Goal: Task Accomplishment & Management: Complete application form

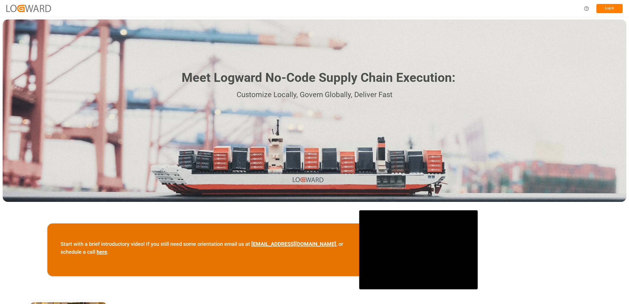
click at [609, 8] on button "Log In" at bounding box center [610, 8] width 26 height 9
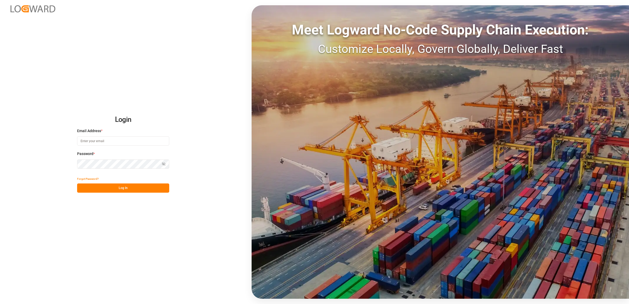
click at [123, 137] on input at bounding box center [123, 140] width 92 height 9
type input "jennifer.shi@jamindustries.com"
click at [107, 190] on button "Log In" at bounding box center [123, 188] width 92 height 9
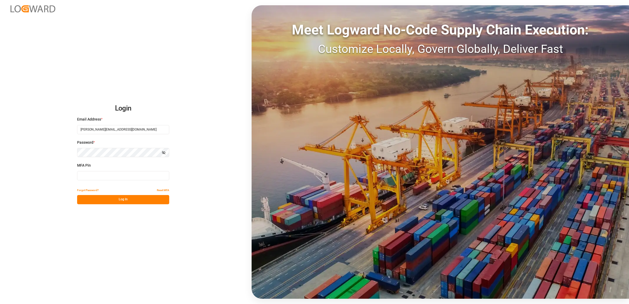
click at [118, 176] on input at bounding box center [123, 175] width 92 height 9
type input "454656"
click at [110, 201] on button "Log In" at bounding box center [123, 199] width 92 height 9
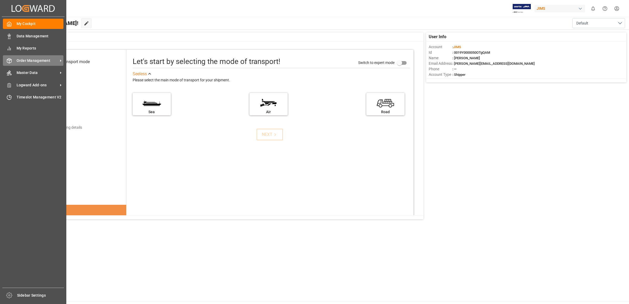
click at [34, 59] on span "Order Management" at bounding box center [38, 61] width 42 height 6
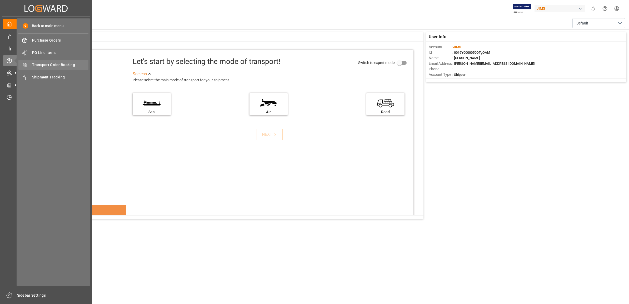
click at [51, 65] on span "Transport Order Booking" at bounding box center [60, 65] width 57 height 6
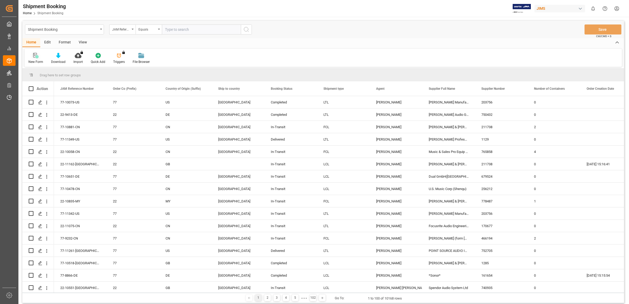
click at [36, 57] on icon at bounding box center [35, 55] width 5 height 5
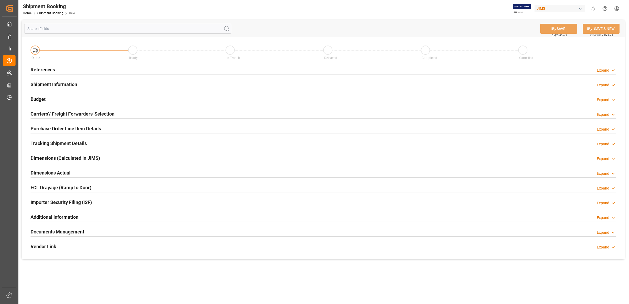
click at [36, 67] on h2 "References" at bounding box center [43, 69] width 24 height 7
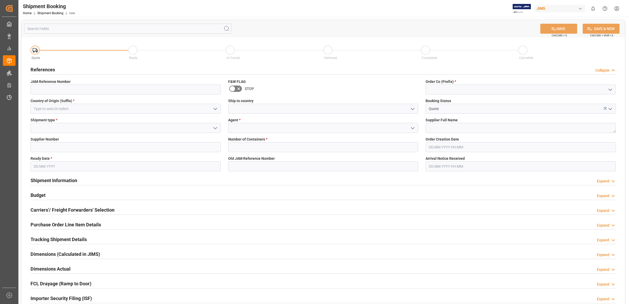
click at [608, 89] on icon "open menu" at bounding box center [611, 90] width 6 height 6
click at [436, 109] on div "77" at bounding box center [521, 113] width 190 height 12
type input "77"
click at [414, 125] on icon "open menu" at bounding box center [413, 128] width 6 height 6
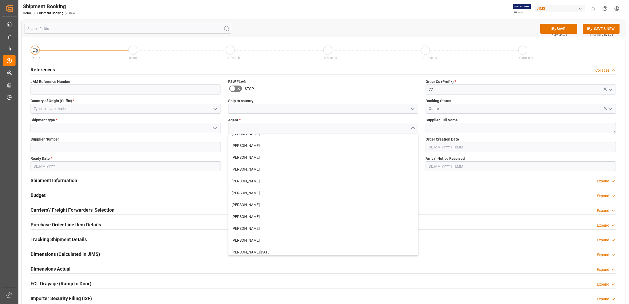
scroll to position [211, 0]
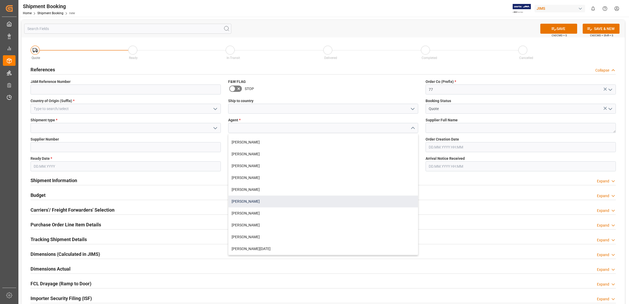
click at [262, 199] on div "[PERSON_NAME]" at bounding box center [324, 202] width 190 height 12
type input "[PERSON_NAME]"
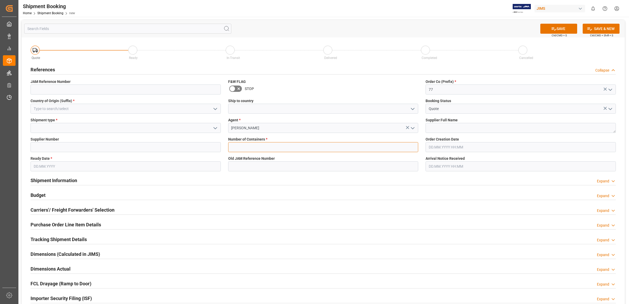
drag, startPoint x: 391, startPoint y: 146, endPoint x: 382, endPoint y: 145, distance: 9.0
click at [391, 146] on input "text" at bounding box center [323, 147] width 190 height 10
type input "0"
type input "77-11360-JP"
type input "US"
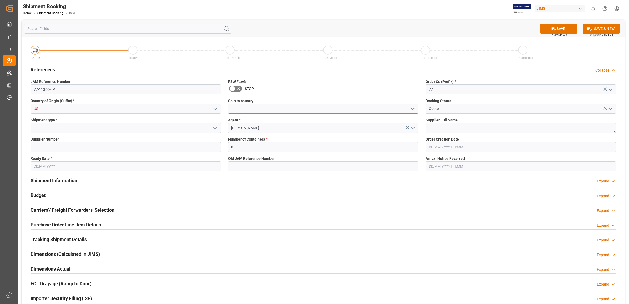
type input "[GEOGRAPHIC_DATA]"
type input "405618"
type input "03.10.2025"
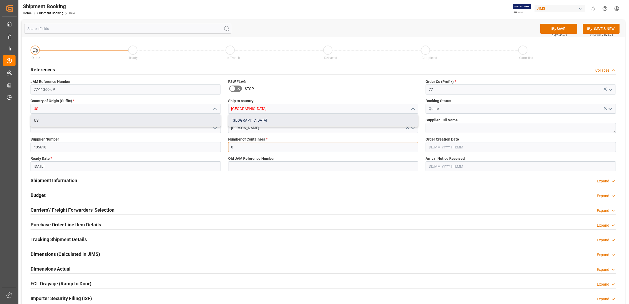
click at [268, 120] on div "[GEOGRAPHIC_DATA]" at bounding box center [324, 121] width 190 height 12
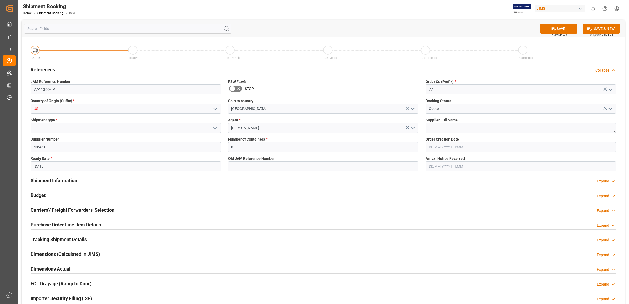
click at [302, 58] on div "In-Transit" at bounding box center [275, 58] width 98 height 6
click at [64, 126] on input at bounding box center [126, 128] width 190 height 10
click at [213, 128] on icon "open menu" at bounding box center [215, 128] width 6 height 6
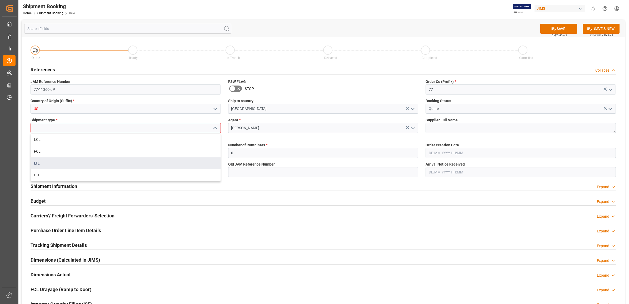
click at [52, 160] on div "LTL" at bounding box center [126, 163] width 190 height 12
type input "LTL"
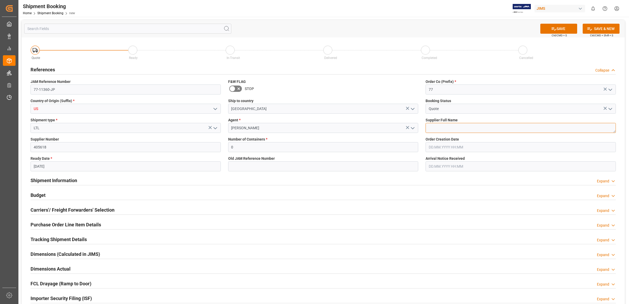
click at [437, 127] on textarea at bounding box center [521, 128] width 190 height 10
type textarea "Digikey"
drag, startPoint x: 61, startPoint y: 146, endPoint x: 0, endPoint y: 141, distance: 61.3
click at [0, 141] on html "Created by potrace 1.15, written by Peter Selinger 2001-2017 Created by potrace…" at bounding box center [314, 152] width 629 height 304
type input "169166"
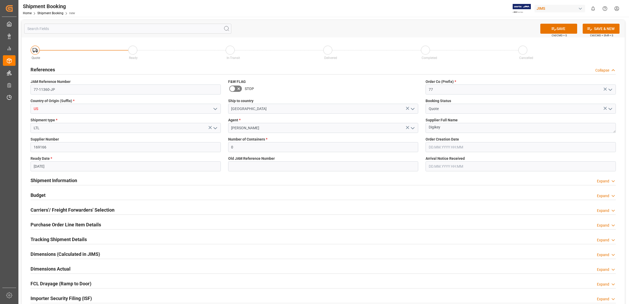
click at [297, 64] on div "References Collapse" at bounding box center [324, 69] width 586 height 10
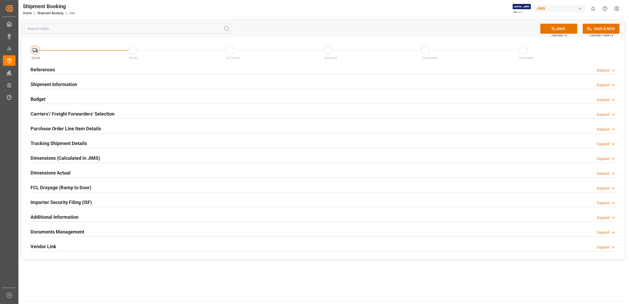
click at [43, 69] on h2 "References" at bounding box center [43, 69] width 24 height 7
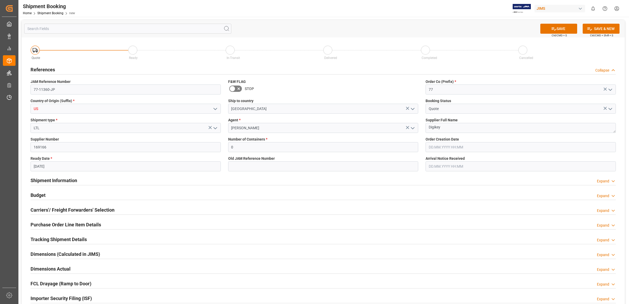
click at [91, 168] on input "03.10.2025" at bounding box center [126, 166] width 190 height 10
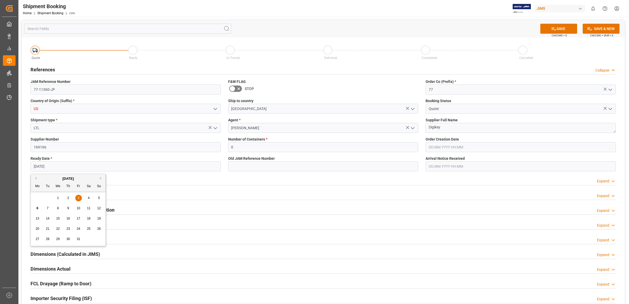
click at [36, 210] on div "6" at bounding box center [37, 208] width 7 height 6
type input "[DATE]"
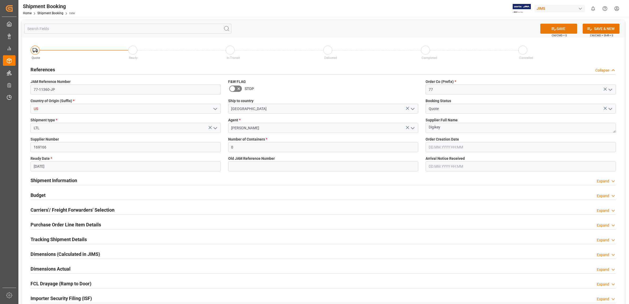
click at [560, 29] on button "SAVE" at bounding box center [559, 29] width 37 height 10
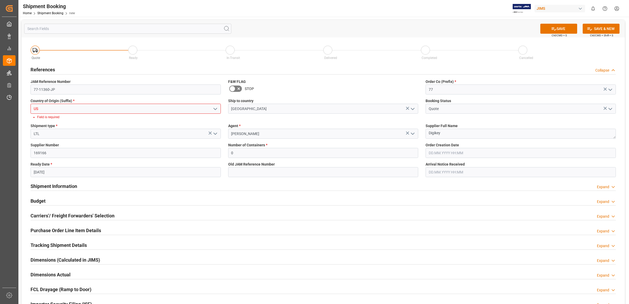
click at [214, 108] on icon "open menu" at bounding box center [215, 109] width 6 height 6
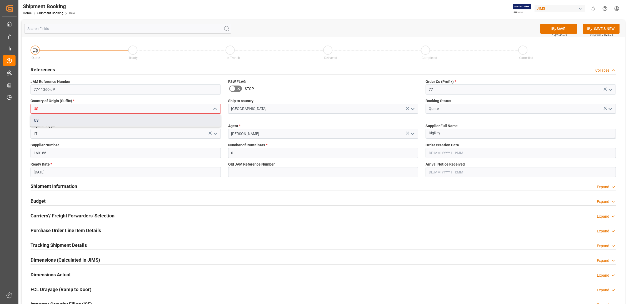
click at [49, 120] on div "US" at bounding box center [126, 121] width 190 height 12
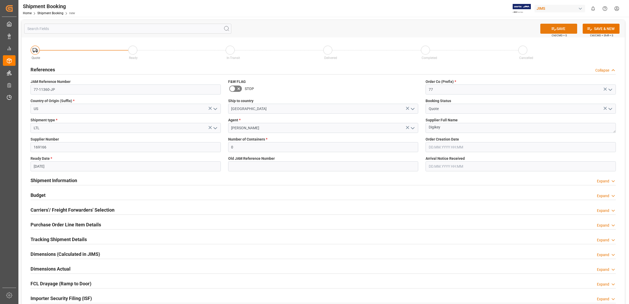
click at [559, 31] on button "SAVE" at bounding box center [559, 29] width 37 height 10
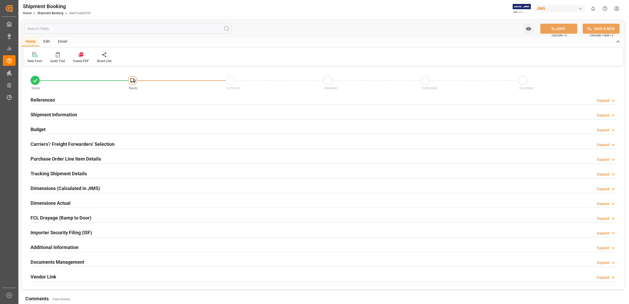
type input "[DATE]"
click at [39, 98] on h2 "References" at bounding box center [43, 99] width 24 height 7
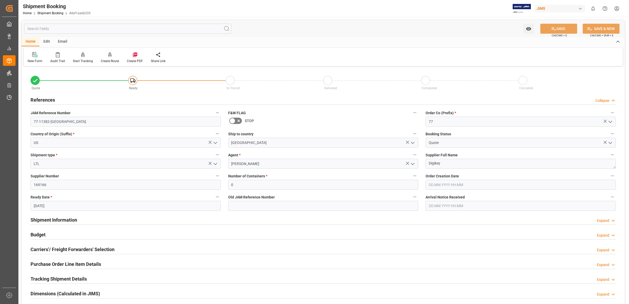
click at [32, 55] on icon at bounding box center [34, 54] width 5 height 5
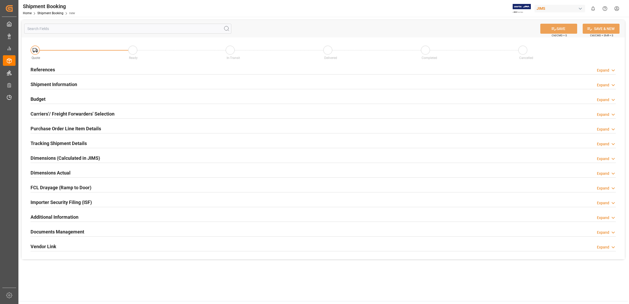
click at [40, 69] on h2 "References" at bounding box center [43, 69] width 24 height 7
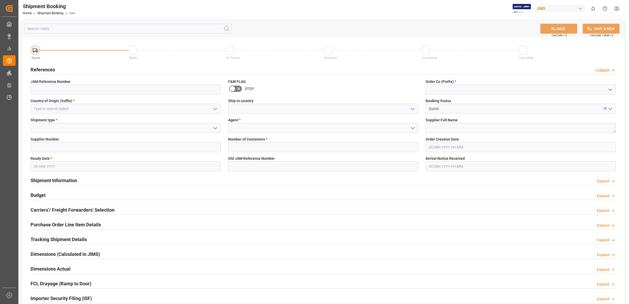
click at [413, 107] on icon "open menu" at bounding box center [413, 109] width 6 height 6
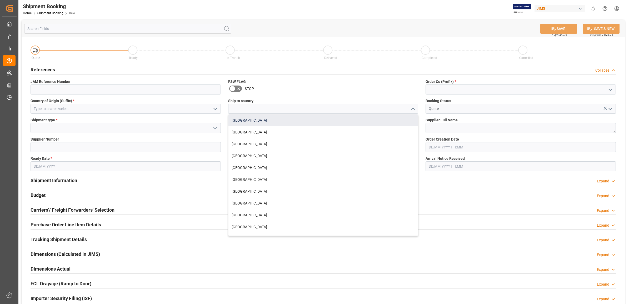
click at [263, 120] on div "[GEOGRAPHIC_DATA]" at bounding box center [324, 121] width 190 height 12
type input "[GEOGRAPHIC_DATA]"
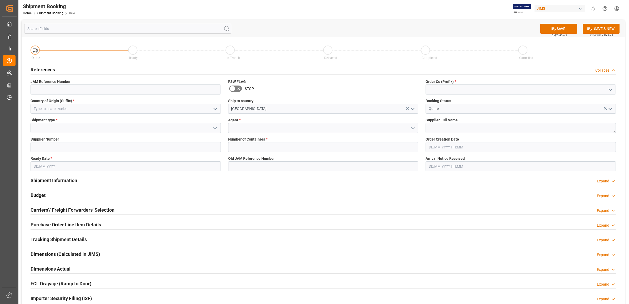
click at [609, 90] on icon "open menu" at bounding box center [611, 90] width 6 height 6
click at [462, 115] on div "77" at bounding box center [521, 113] width 190 height 12
type input "77"
click at [436, 127] on textarea at bounding box center [521, 128] width 190 height 10
type textarea "[PERSON_NAME] PRO"
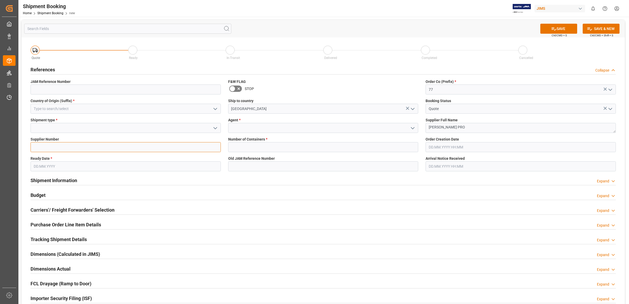
click at [71, 149] on input at bounding box center [126, 147] width 190 height 10
type input "1129"
drag, startPoint x: 214, startPoint y: 128, endPoint x: 193, endPoint y: 130, distance: 20.9
click at [212, 128] on icon "open menu" at bounding box center [215, 128] width 6 height 6
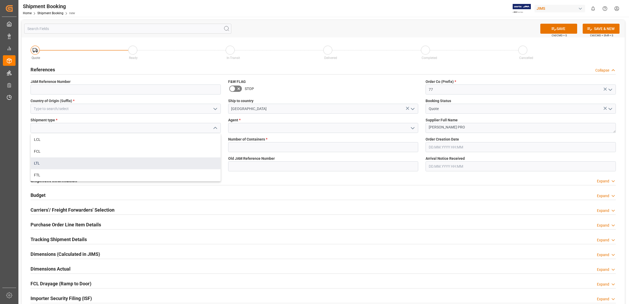
click at [57, 161] on div "LTL" at bounding box center [126, 163] width 190 height 12
type input "LTL"
click at [213, 108] on icon "open menu" at bounding box center [215, 109] width 6 height 6
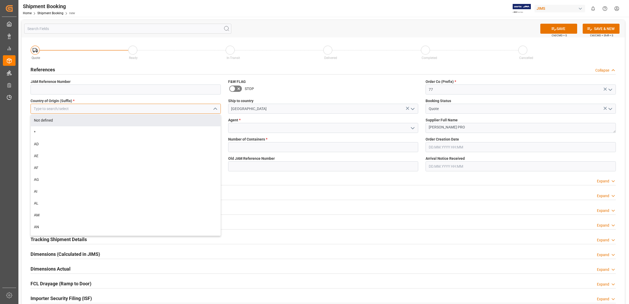
click at [58, 107] on input at bounding box center [126, 109] width 190 height 10
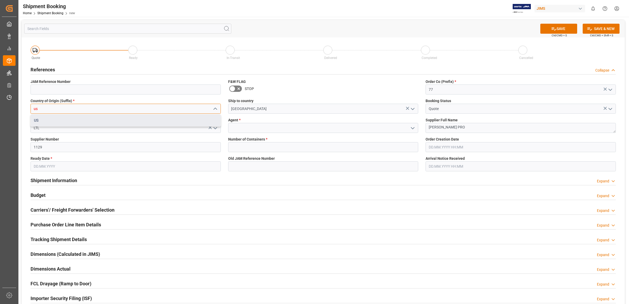
click at [50, 121] on div "US" at bounding box center [126, 121] width 190 height 12
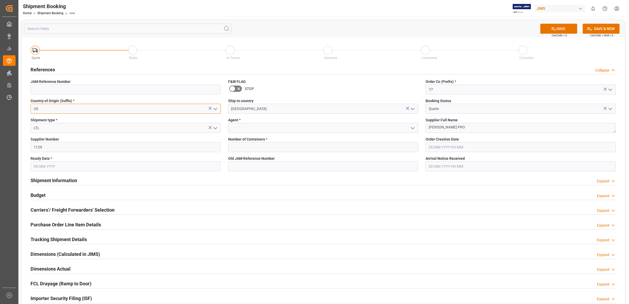
type input "US"
click at [175, 144] on input "1129" at bounding box center [126, 147] width 190 height 10
click at [267, 128] on input at bounding box center [323, 128] width 190 height 10
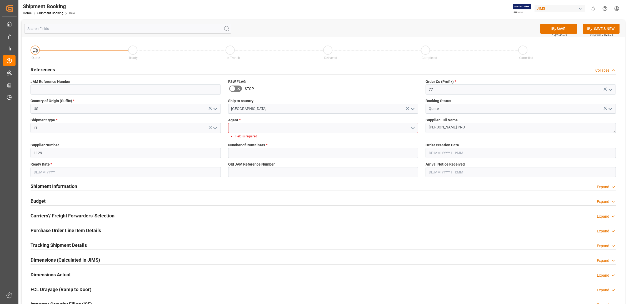
click at [411, 127] on polyline "open menu" at bounding box center [412, 128] width 3 height 2
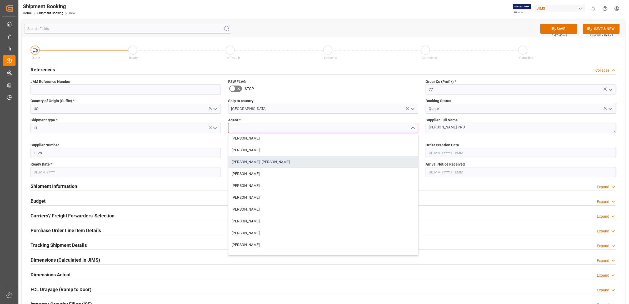
scroll to position [211, 0]
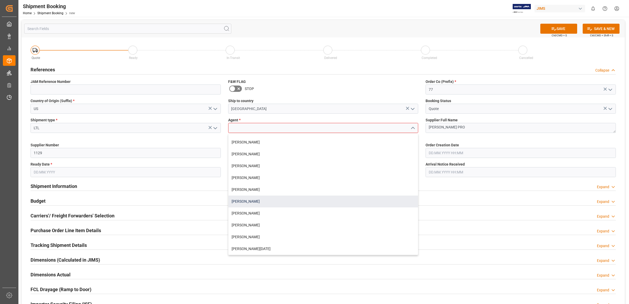
click at [261, 201] on div "[PERSON_NAME]" at bounding box center [324, 202] width 190 height 12
type input "[PERSON_NAME]"
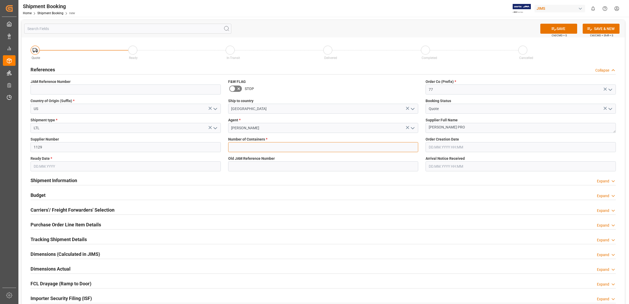
click at [396, 146] on input "text" at bounding box center [323, 147] width 190 height 10
type input "0"
click at [247, 180] on div "Shipment Information Expand" at bounding box center [324, 180] width 586 height 10
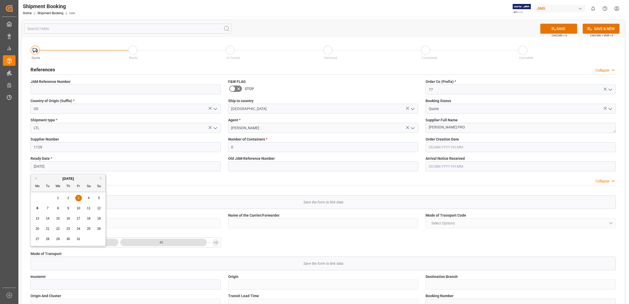
click at [57, 168] on input "03.10.2025" at bounding box center [126, 166] width 190 height 10
click at [36, 208] on div "6" at bounding box center [37, 208] width 7 height 6
type input "[DATE]"
click at [110, 136] on div "Supplier Number 1129" at bounding box center [126, 144] width 198 height 19
click at [564, 30] on button "SAVE" at bounding box center [559, 29] width 37 height 10
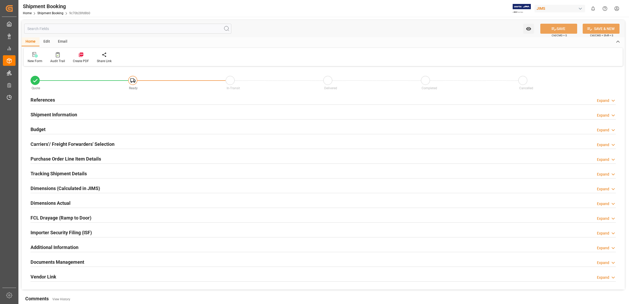
type input "0"
type input "[DATE]"
click at [46, 99] on h2 "References" at bounding box center [43, 99] width 24 height 7
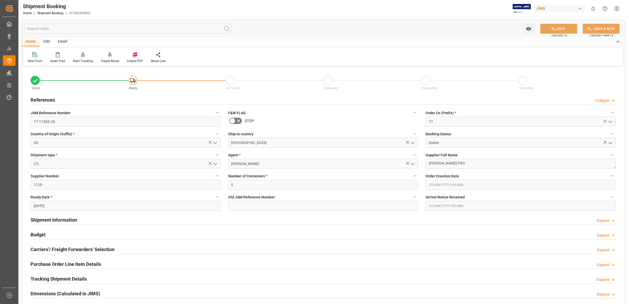
click at [34, 56] on icon at bounding box center [34, 54] width 5 height 5
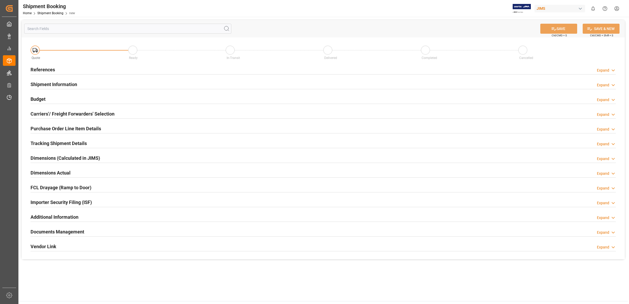
click at [43, 71] on h2 "References" at bounding box center [43, 69] width 24 height 7
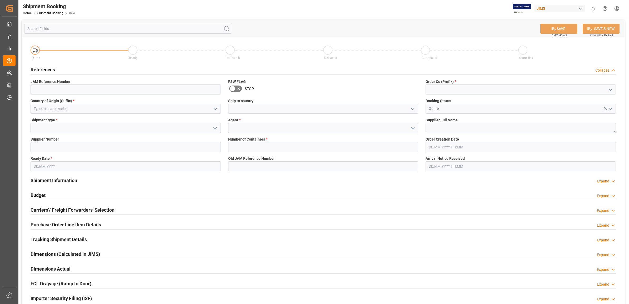
click at [412, 108] on icon "open menu" at bounding box center [413, 109] width 6 height 6
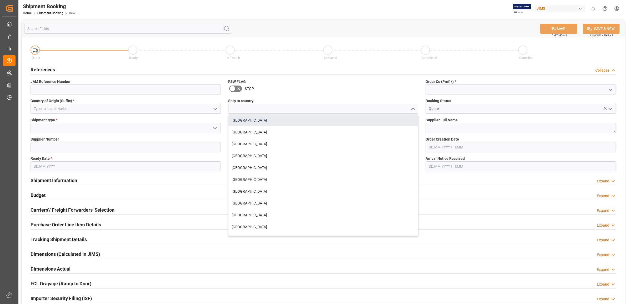
click at [246, 121] on div "[GEOGRAPHIC_DATA]" at bounding box center [324, 121] width 190 height 12
type input "[GEOGRAPHIC_DATA]"
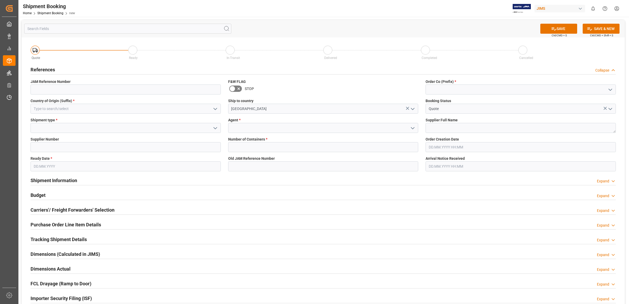
click at [412, 129] on icon "open menu" at bounding box center [413, 128] width 6 height 6
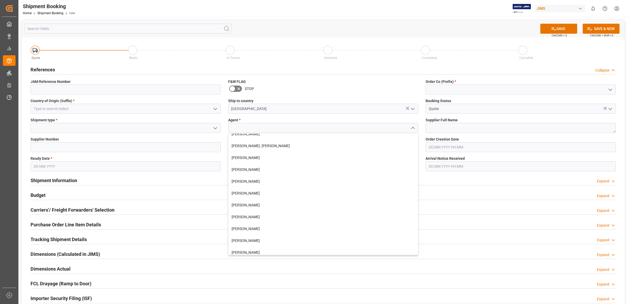
scroll to position [198, 0]
click at [278, 214] on div "[PERSON_NAME]" at bounding box center [324, 215] width 190 height 12
type input "[PERSON_NAME]"
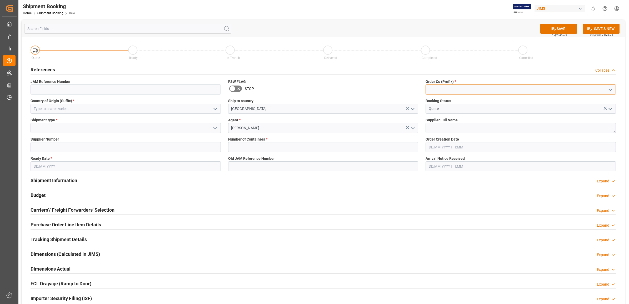
drag, startPoint x: 499, startPoint y: 88, endPoint x: 519, endPoint y: 87, distance: 20.0
click at [502, 87] on input at bounding box center [521, 90] width 190 height 10
drag, startPoint x: 608, startPoint y: 88, endPoint x: 593, endPoint y: 92, distance: 15.1
click at [608, 88] on icon "open menu" at bounding box center [611, 90] width 6 height 6
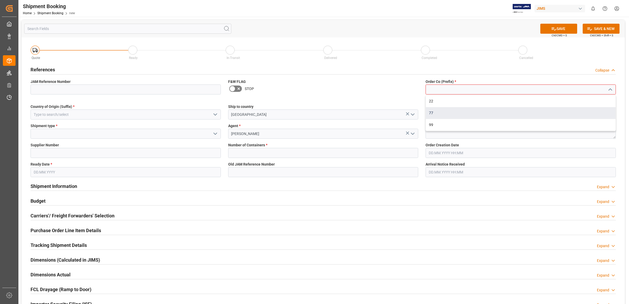
click at [452, 111] on div "77" at bounding box center [521, 113] width 190 height 12
type input "77"
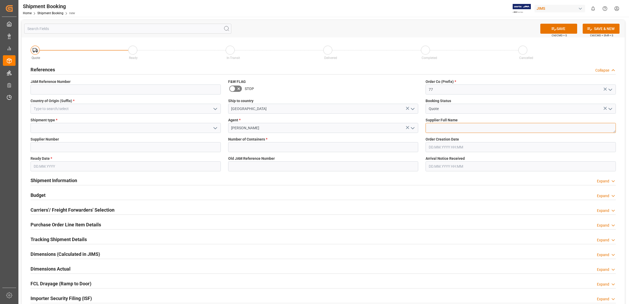
click at [439, 128] on textarea at bounding box center [521, 128] width 190 height 10
type textarea "[PERSON_NAME] PRO"
drag, startPoint x: 233, startPoint y: 147, endPoint x: 247, endPoint y: 149, distance: 14.4
click at [233, 147] on input "text" at bounding box center [323, 147] width 190 height 10
type input "0"
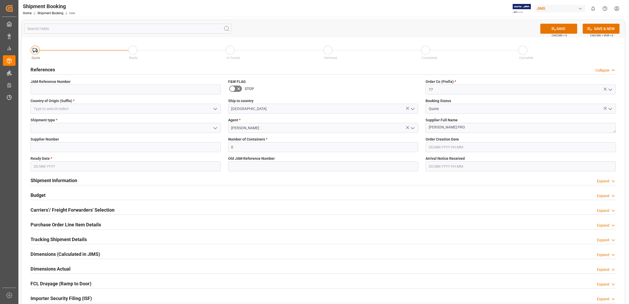
type input "[DATE]"
click at [91, 148] on input at bounding box center [126, 147] width 190 height 10
type input "1129"
click at [60, 108] on input at bounding box center [126, 109] width 190 height 10
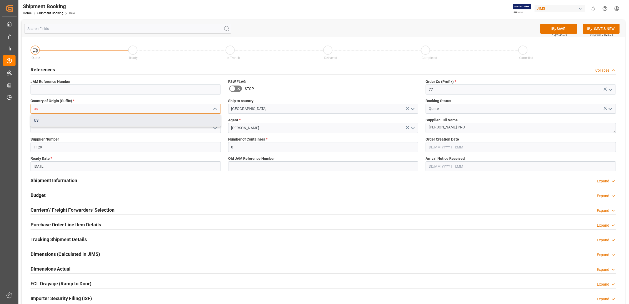
click at [45, 119] on div "US" at bounding box center [126, 121] width 190 height 12
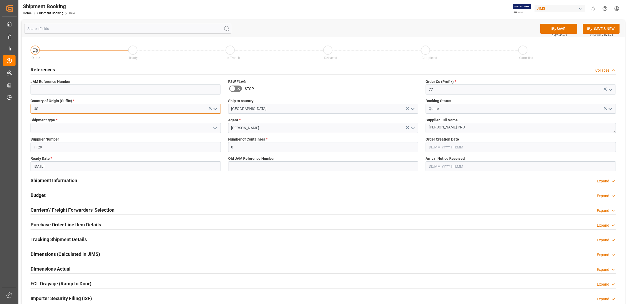
type input "US"
click at [215, 128] on polyline "open menu" at bounding box center [215, 128] width 3 height 2
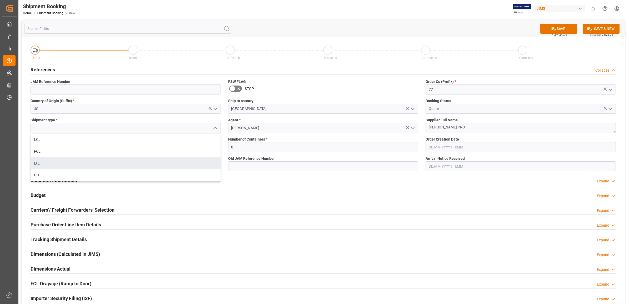
click at [47, 162] on div "LTL" at bounding box center [126, 163] width 190 height 12
type input "LTL"
click at [552, 28] on icon at bounding box center [554, 28] width 5 height 3
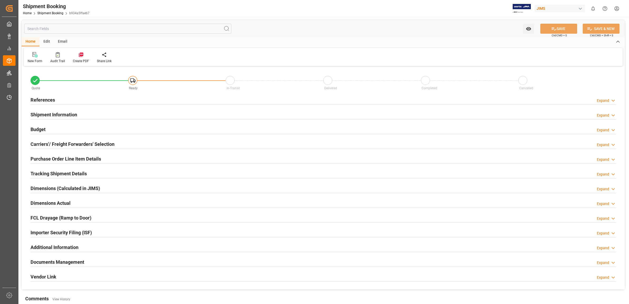
type input "0"
type input "[DATE]"
click at [47, 101] on h2 "References" at bounding box center [43, 99] width 24 height 7
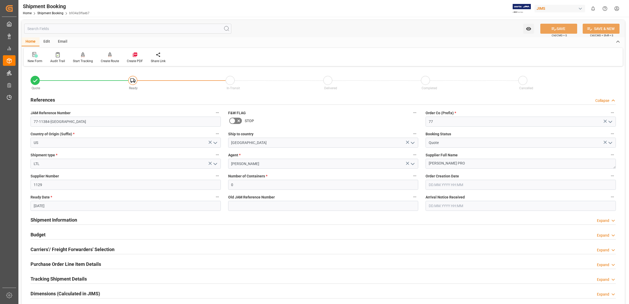
click at [34, 53] on icon at bounding box center [34, 54] width 5 height 5
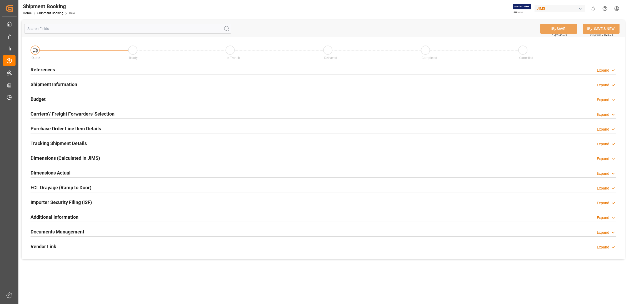
click at [45, 69] on h2 "References" at bounding box center [43, 69] width 24 height 7
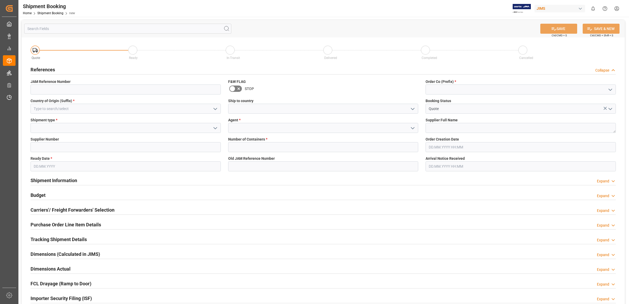
click at [610, 88] on icon "open menu" at bounding box center [611, 90] width 6 height 6
click at [444, 113] on div "77" at bounding box center [521, 113] width 190 height 12
type input "77"
click at [411, 130] on icon "open menu" at bounding box center [413, 128] width 6 height 6
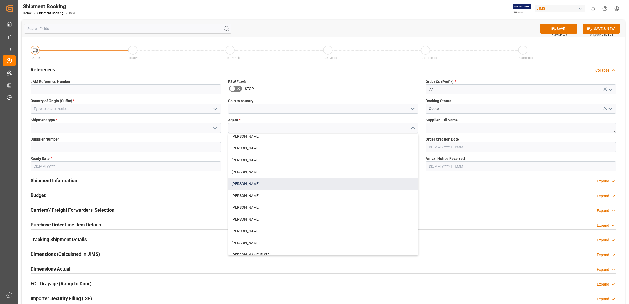
scroll to position [211, 0]
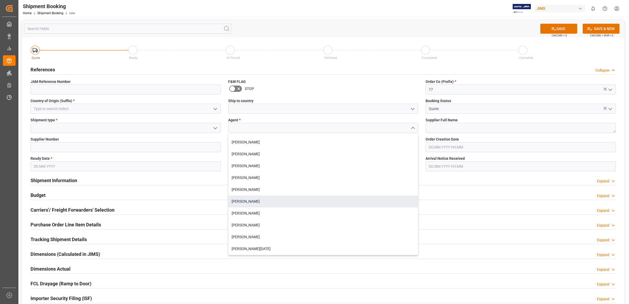
click at [259, 201] on div "[PERSON_NAME]" at bounding box center [324, 202] width 190 height 12
type input "[PERSON_NAME]"
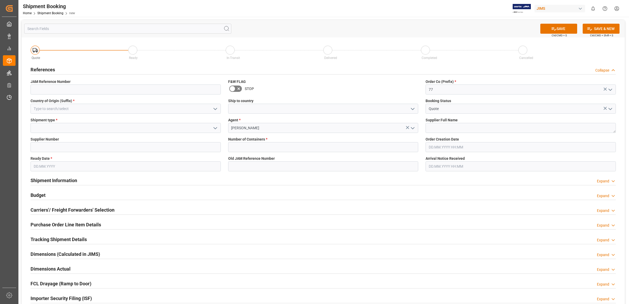
click at [215, 108] on icon "open menu" at bounding box center [215, 109] width 6 height 6
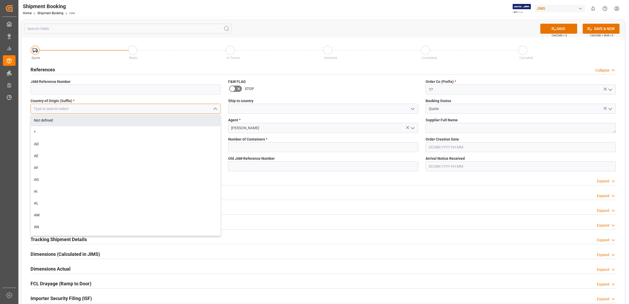
click at [55, 108] on input at bounding box center [126, 109] width 190 height 10
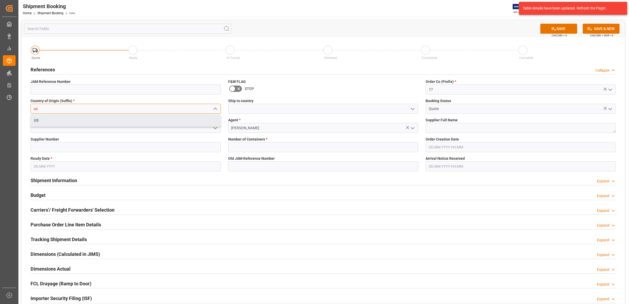
click at [47, 122] on div "US" at bounding box center [126, 121] width 190 height 12
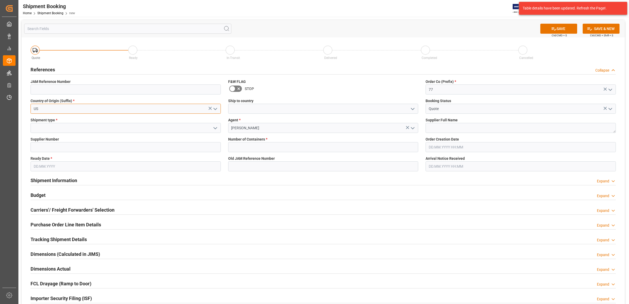
type input "US"
click at [60, 127] on input at bounding box center [126, 128] width 190 height 10
type input "1129"
drag, startPoint x: 2, startPoint y: 124, endPoint x: -1, endPoint y: 124, distance: 3.2
click at [0, 124] on html "Created by potrace 1.15, written by Peter Selinger 2001-2017 Created by potrace…" at bounding box center [314, 152] width 629 height 304
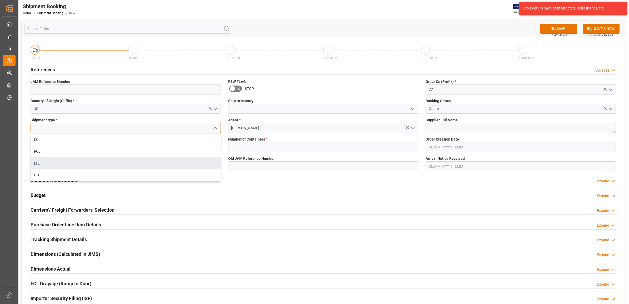
click at [82, 162] on div "LTL" at bounding box center [126, 163] width 190 height 12
type input "LTL"
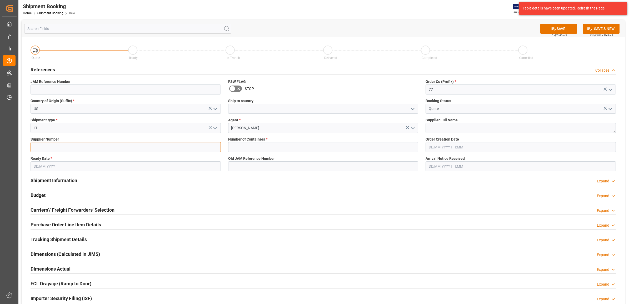
click at [57, 148] on input at bounding box center [126, 147] width 190 height 10
type input "1129"
click at [62, 161] on label "Ready Date *" at bounding box center [126, 159] width 190 height 6
click at [64, 166] on input "text" at bounding box center [126, 166] width 190 height 10
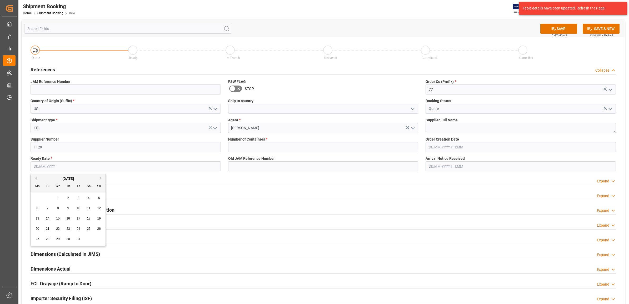
type input "[DATE]"
type input "0"
click at [37, 208] on span "6" at bounding box center [38, 208] width 2 height 4
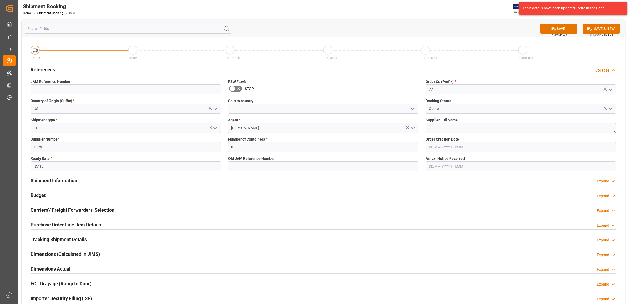
click at [463, 124] on textarea at bounding box center [521, 128] width 190 height 10
type textarea "[PERSON_NAME] PRO"
click at [414, 107] on icon "open menu" at bounding box center [413, 109] width 6 height 6
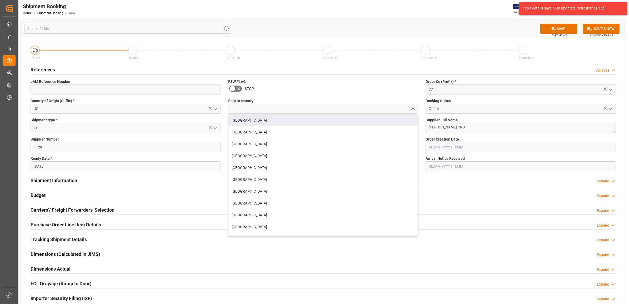
click at [271, 119] on div "[GEOGRAPHIC_DATA]" at bounding box center [324, 121] width 190 height 12
type input "[GEOGRAPHIC_DATA]"
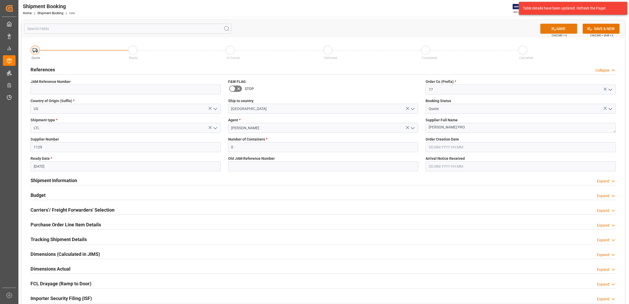
click at [558, 30] on button "SAVE" at bounding box center [559, 29] width 37 height 10
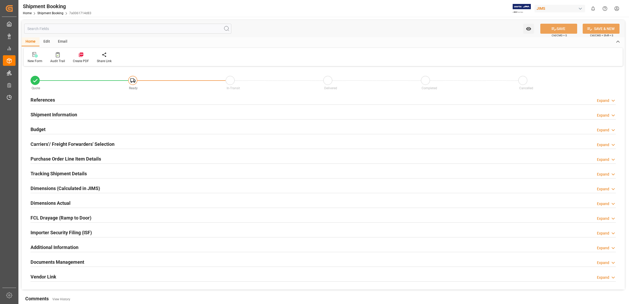
type input "0"
type input "[DATE]"
click at [42, 98] on h2 "References" at bounding box center [43, 99] width 24 height 7
